Goal: Navigation & Orientation: Go to known website

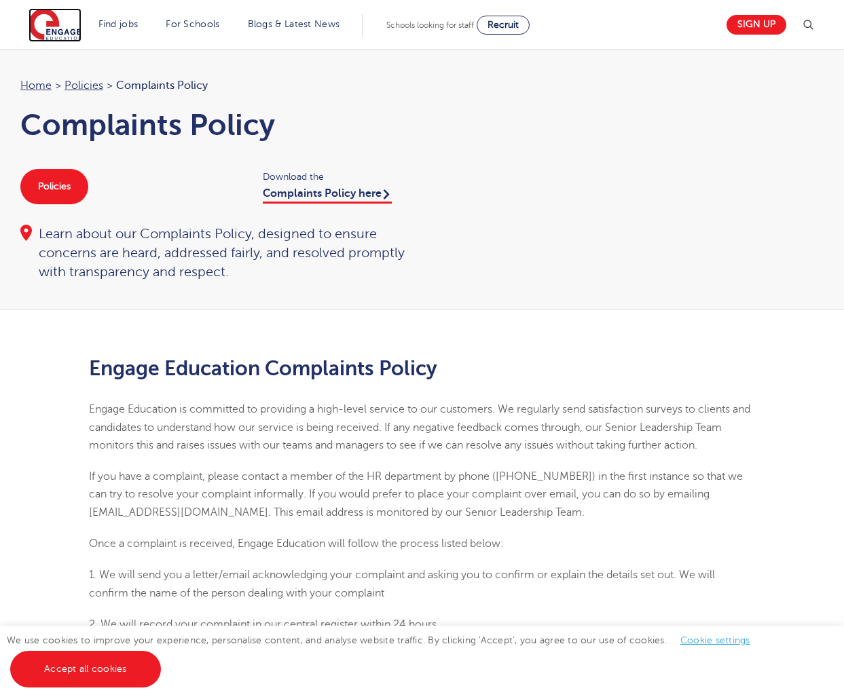
click at [71, 26] on img at bounding box center [55, 25] width 53 height 34
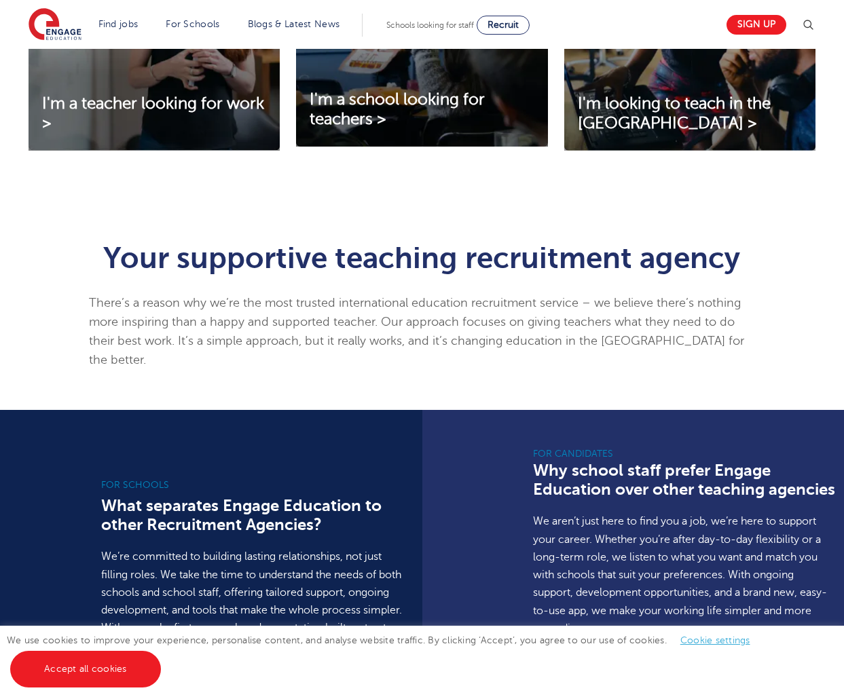
scroll to position [611, 0]
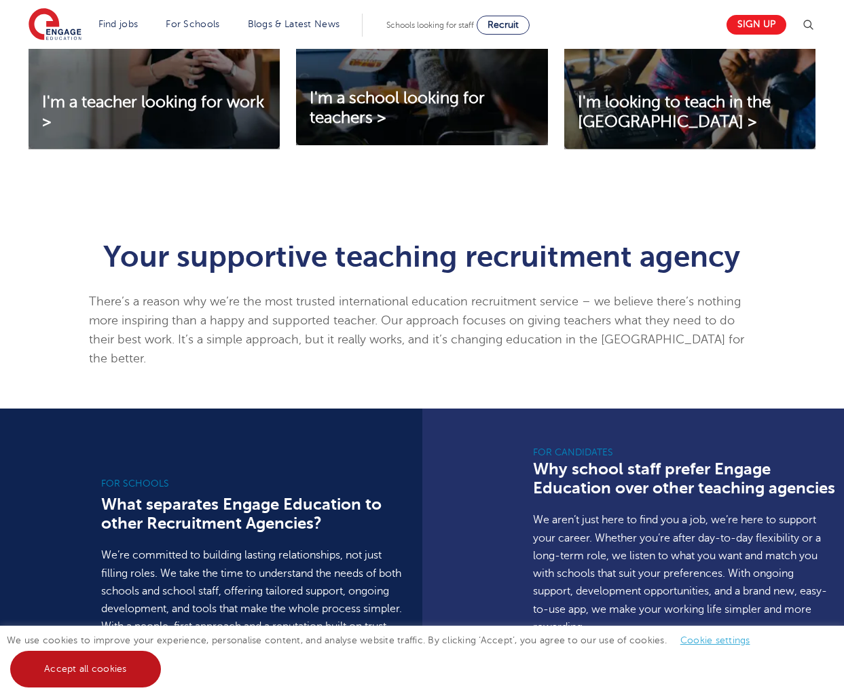
click at [129, 658] on link "Accept all cookies" at bounding box center [85, 669] width 151 height 37
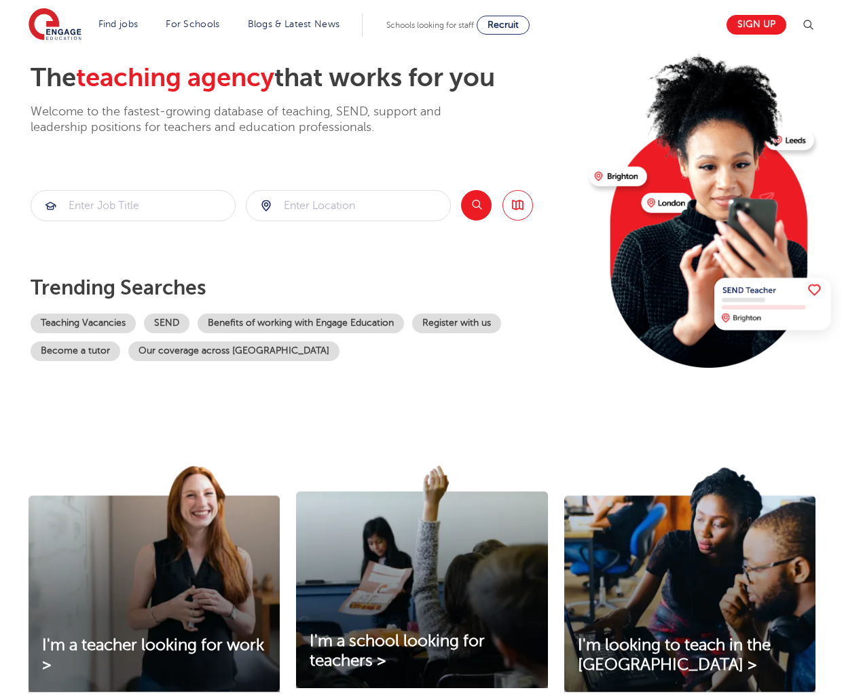
scroll to position [0, 0]
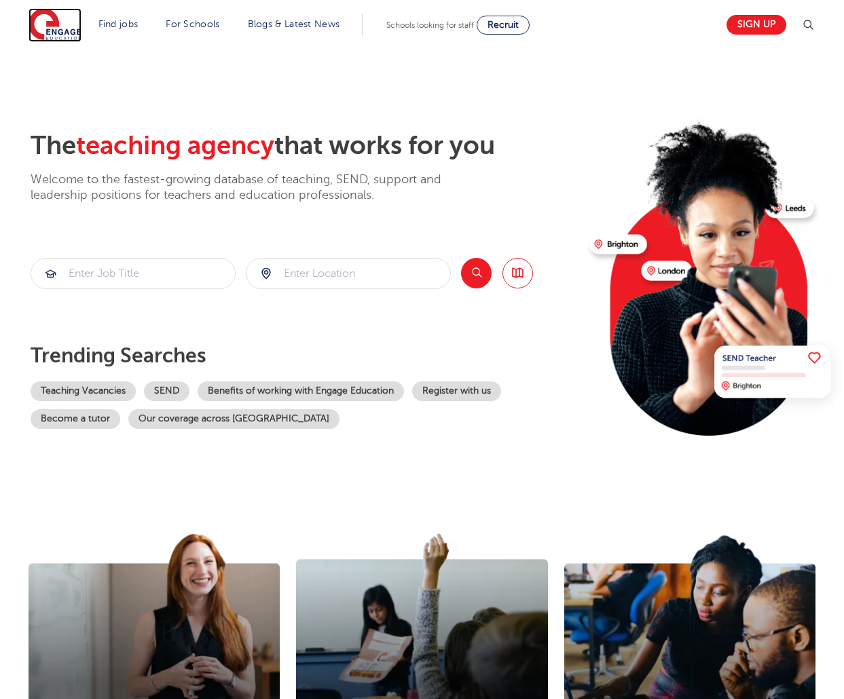
click at [66, 29] on img at bounding box center [55, 25] width 53 height 34
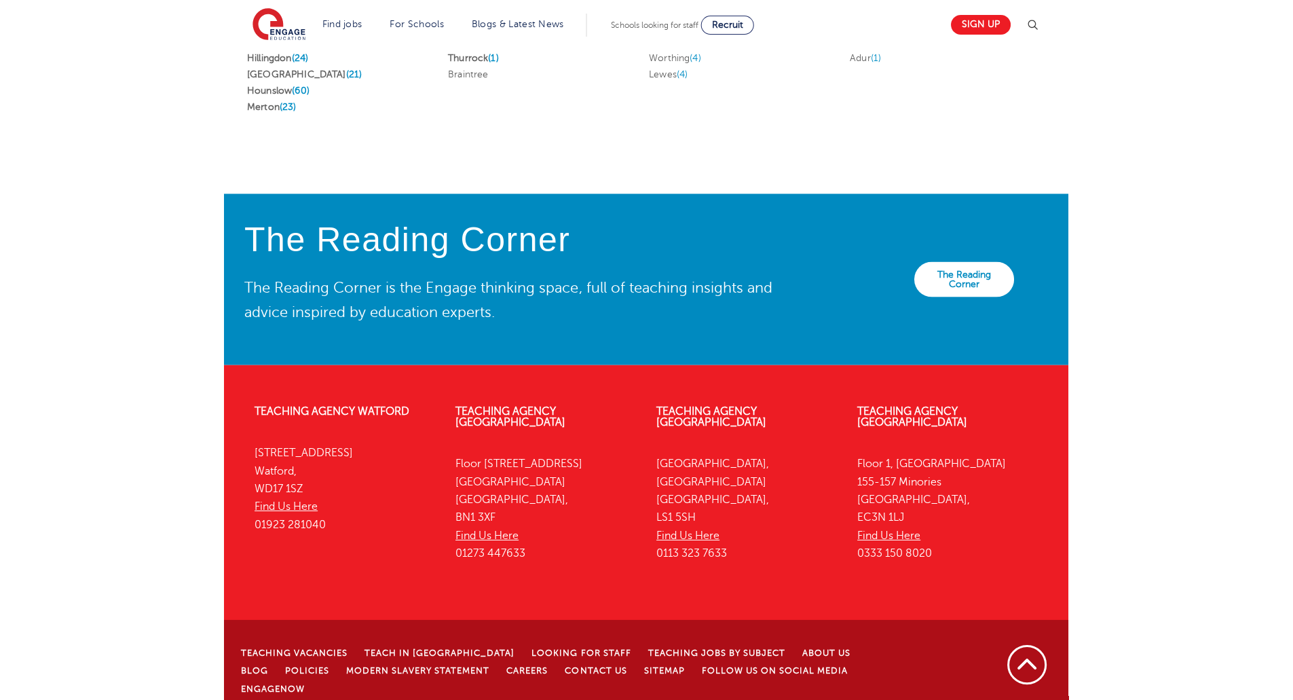
scroll to position [2940, 0]
